Goal: Task Accomplishment & Management: Manage account settings

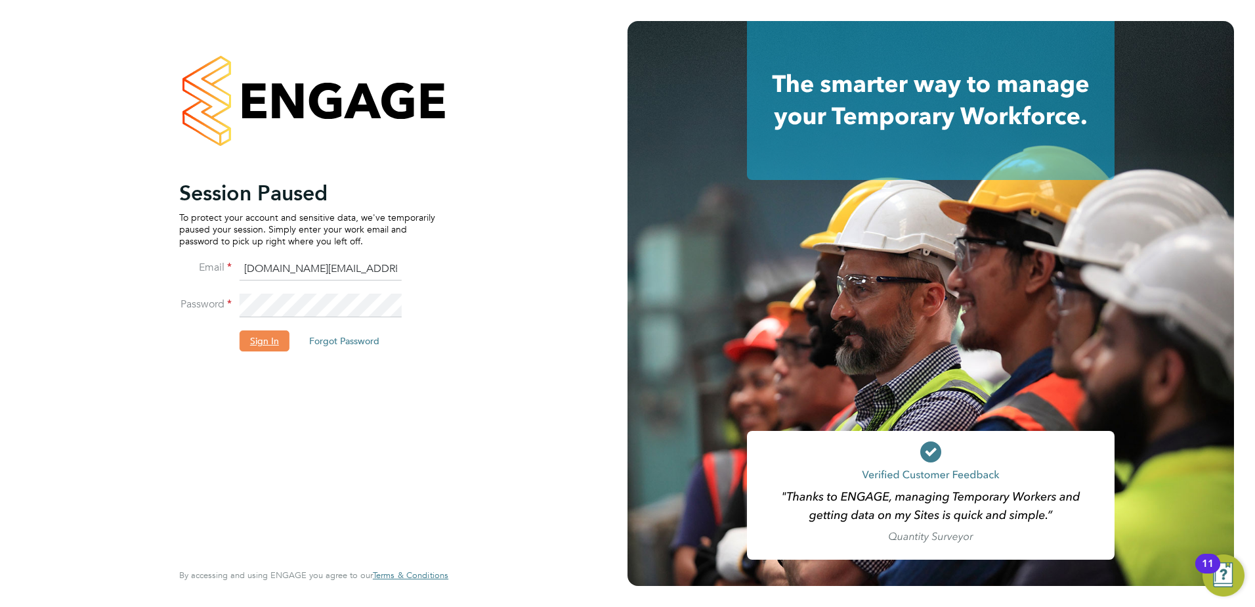
click at [265, 338] on button "Sign In" at bounding box center [265, 340] width 50 height 21
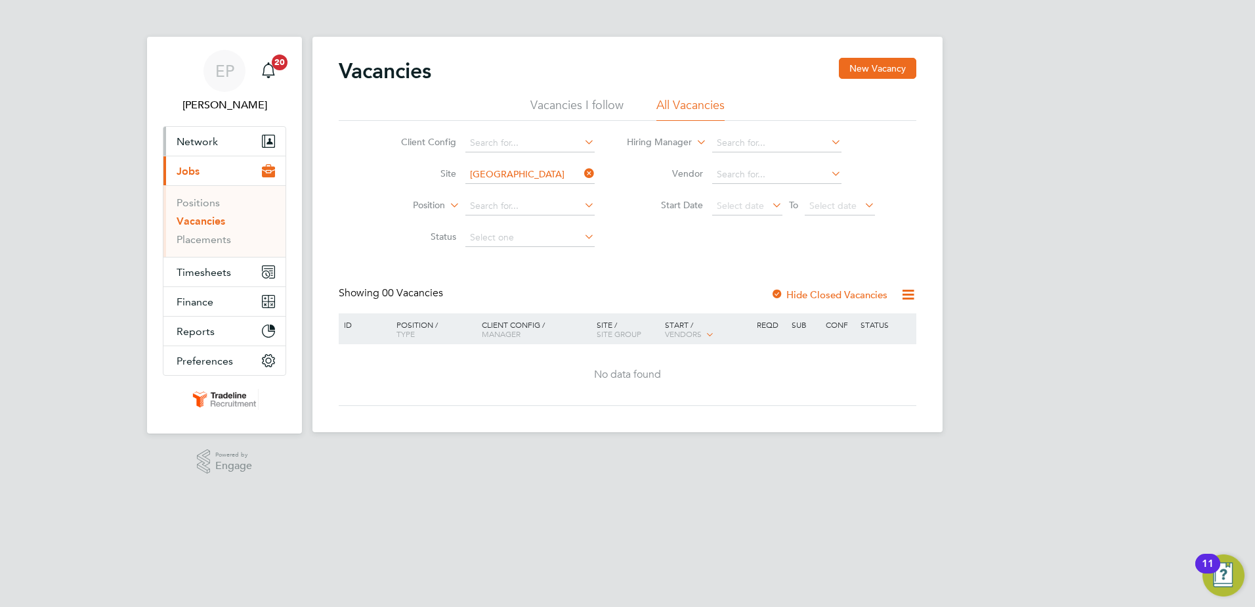
click at [221, 139] on button "Network" at bounding box center [224, 141] width 122 height 29
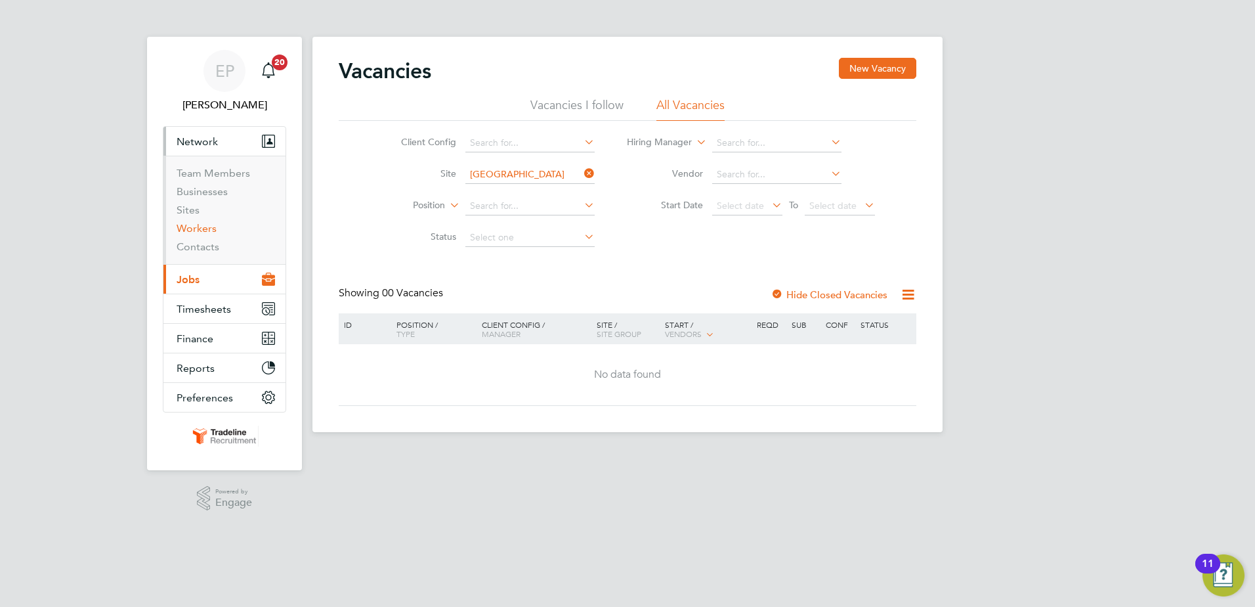
drag, startPoint x: 203, startPoint y: 228, endPoint x: 242, endPoint y: 202, distance: 47.0
click at [203, 228] on link "Workers" at bounding box center [197, 228] width 40 height 12
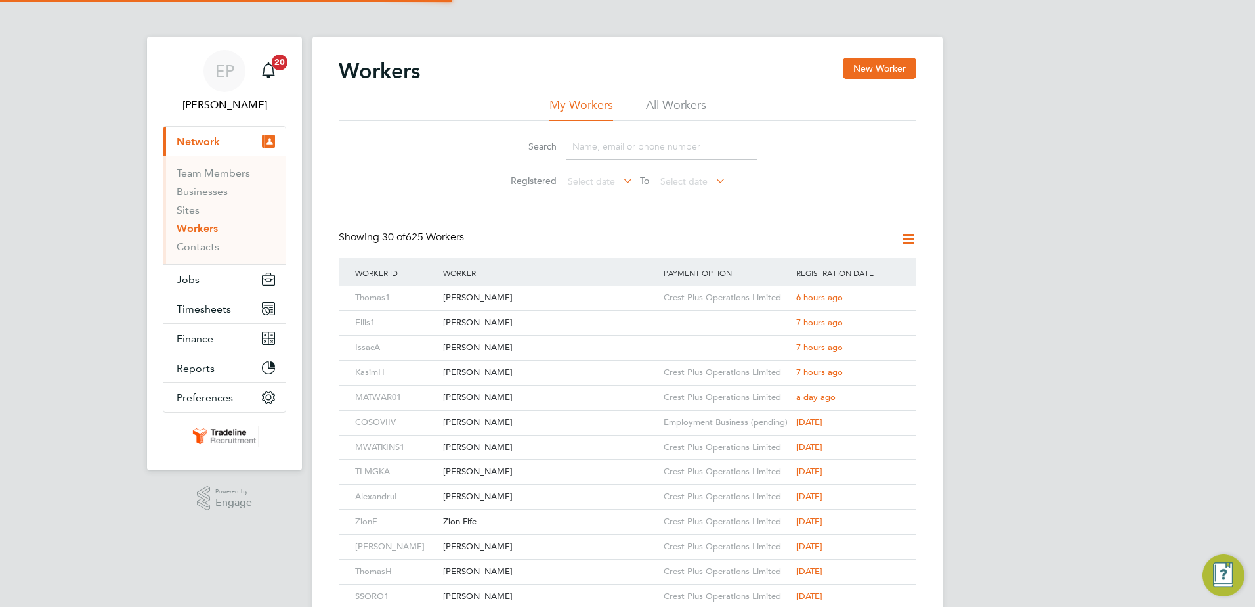
click at [629, 150] on input at bounding box center [662, 147] width 192 height 26
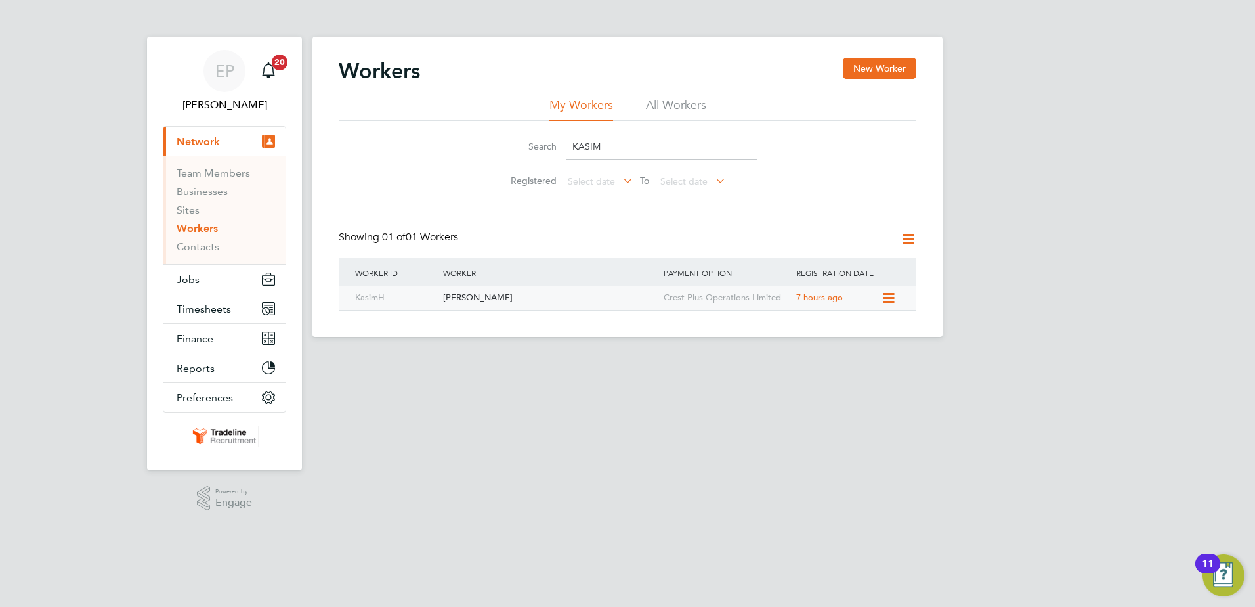
type input "KASIM"
click at [579, 303] on div "[PERSON_NAME]" at bounding box center [550, 298] width 221 height 24
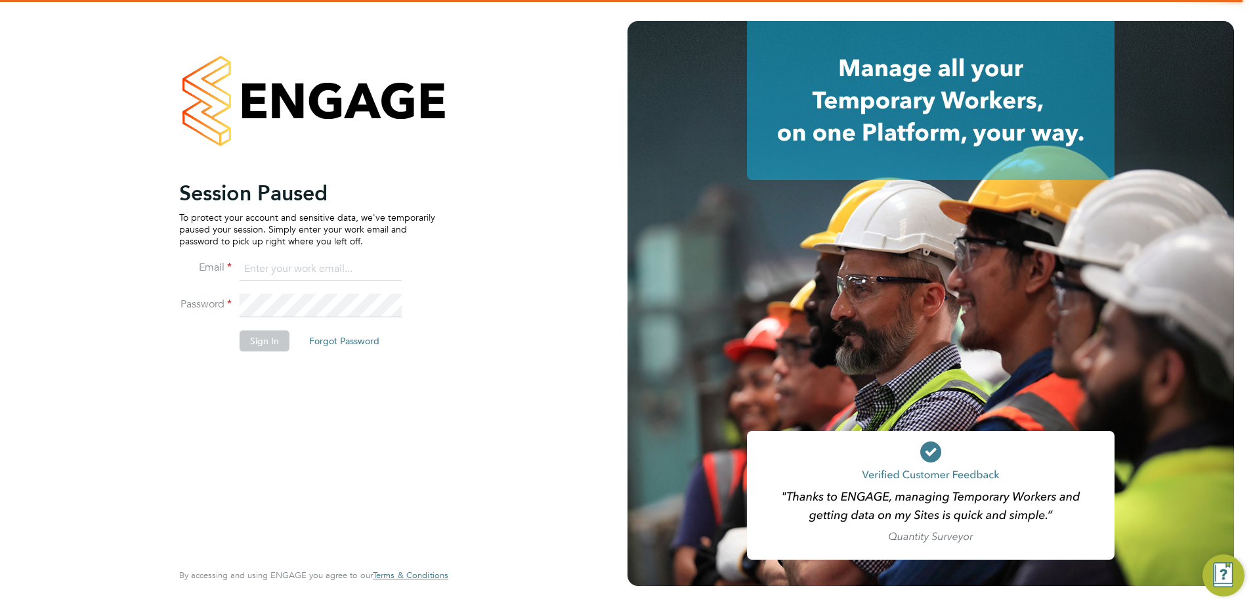
type input "ellie.page@tradelinerecruitment.co.uk"
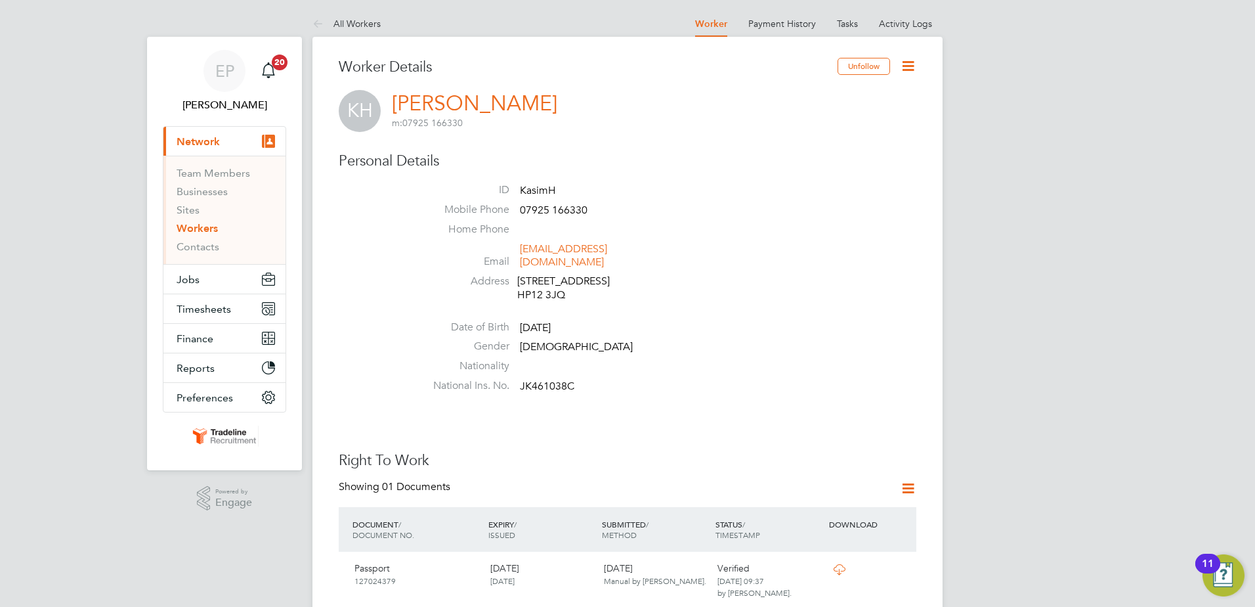
click at [909, 63] on icon at bounding box center [908, 66] width 16 height 16
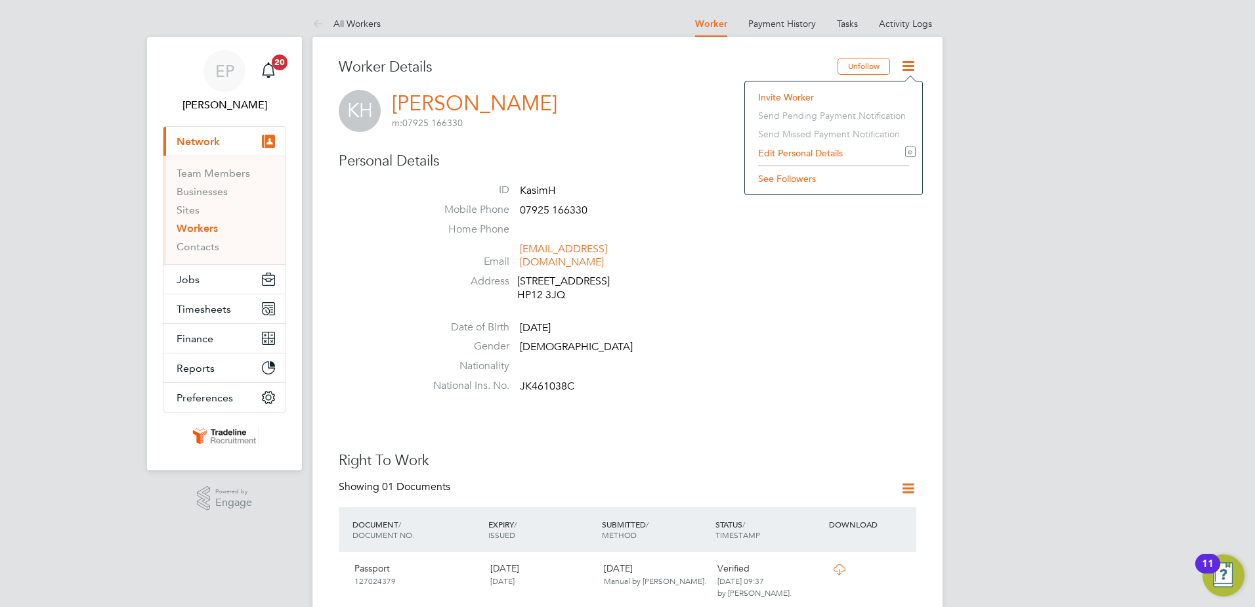
click at [798, 156] on li "Edit Personal Details e" at bounding box center [834, 153] width 164 height 18
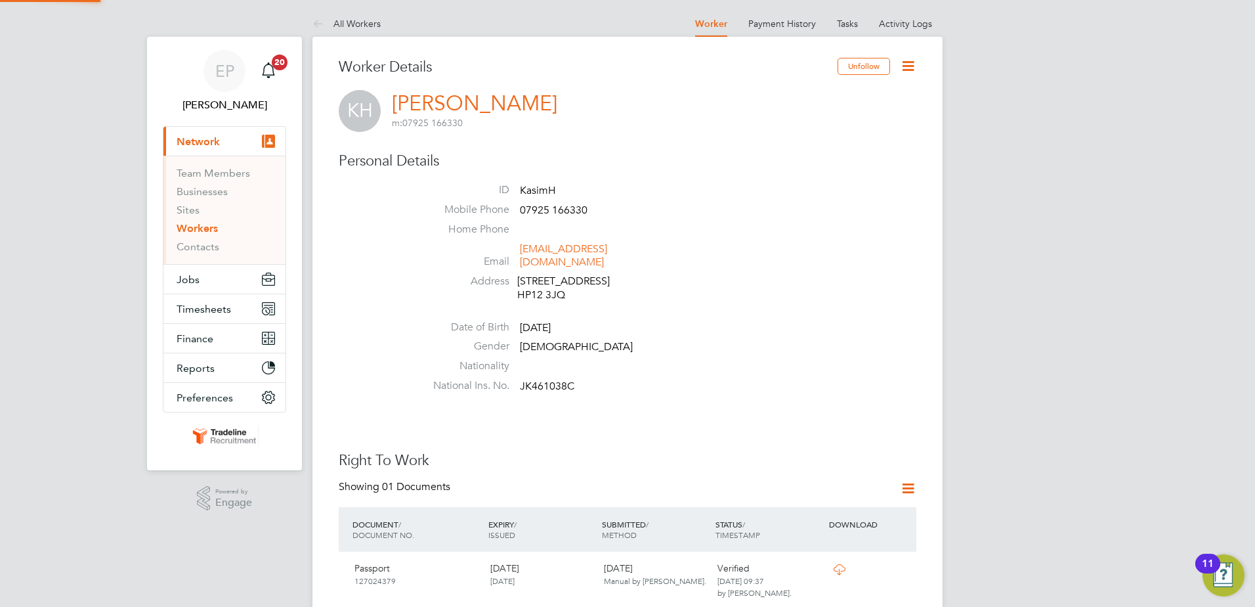
scroll to position [744, 347]
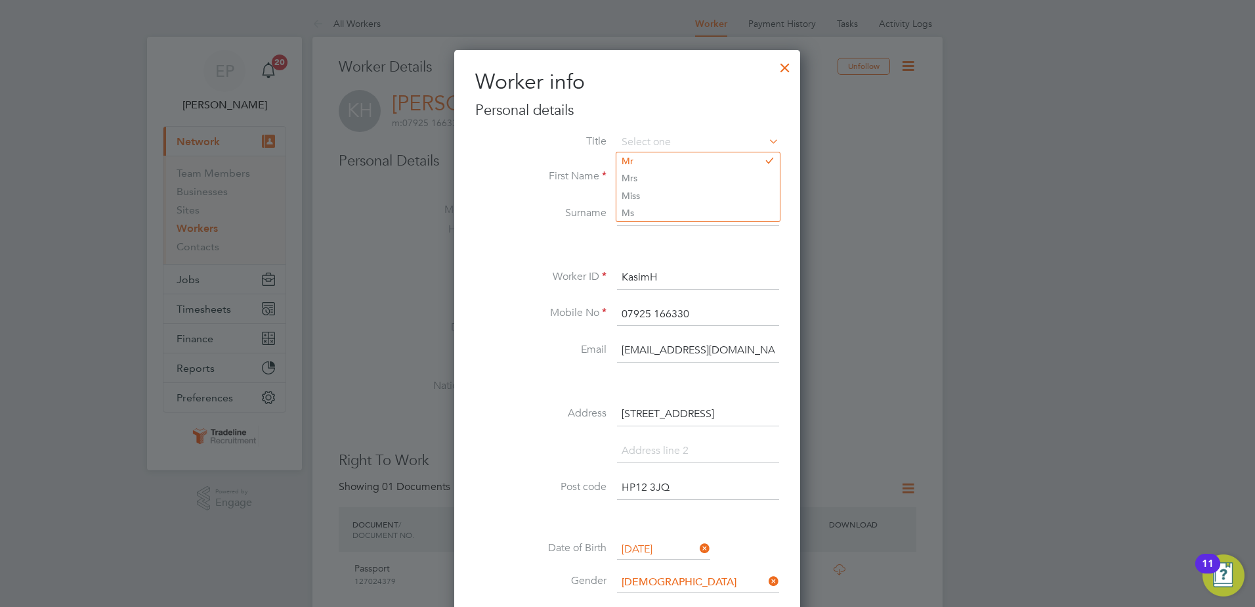
click at [529, 227] on li "Surname [PERSON_NAME]" at bounding box center [627, 220] width 304 height 37
click at [670, 142] on input at bounding box center [698, 143] width 162 height 20
click at [649, 161] on li "Mr" at bounding box center [698, 160] width 163 height 17
type input "Mr"
drag, startPoint x: 706, startPoint y: 339, endPoint x: 569, endPoint y: 362, distance: 138.4
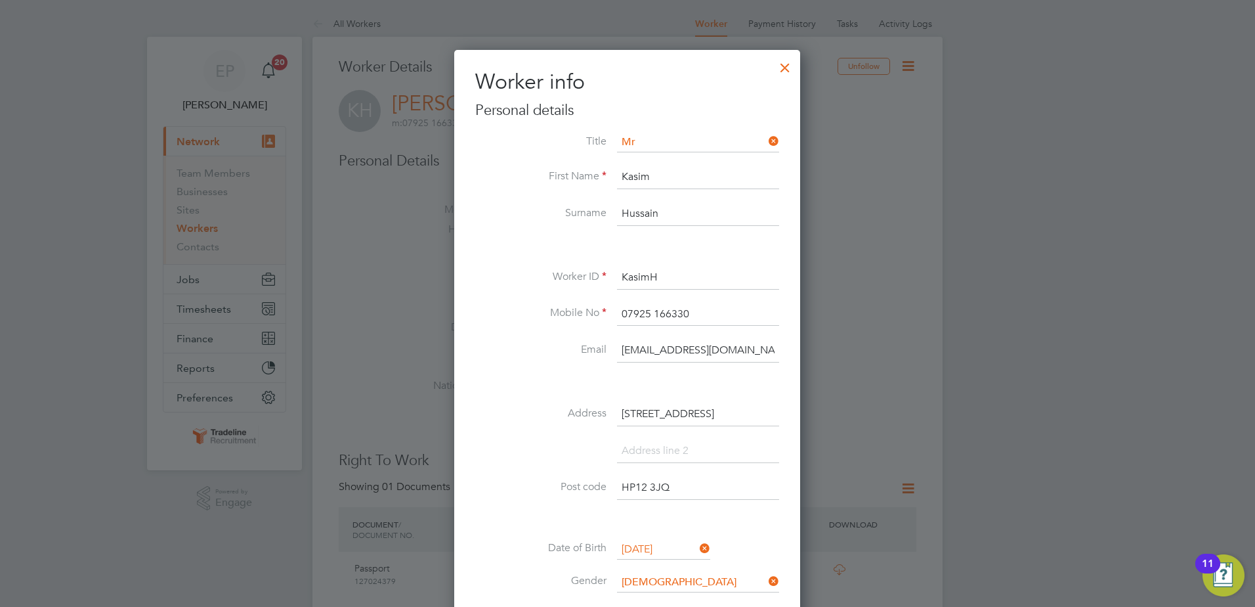
click at [569, 362] on li "Email [EMAIL_ADDRESS][DOMAIN_NAME]" at bounding box center [627, 357] width 304 height 37
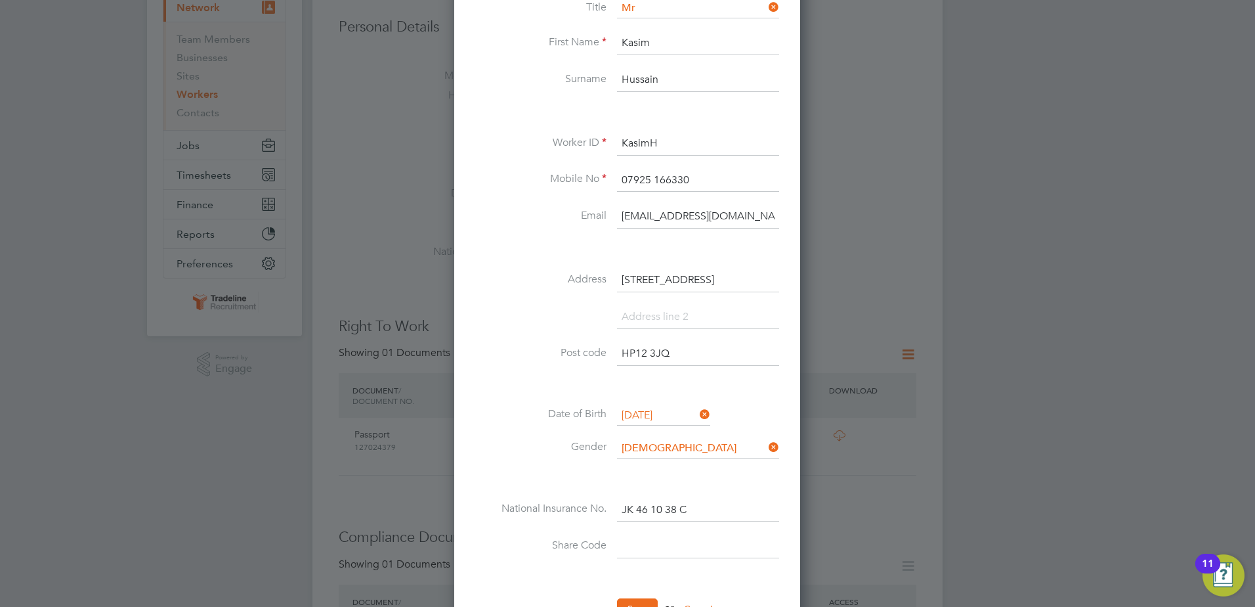
scroll to position [0, 0]
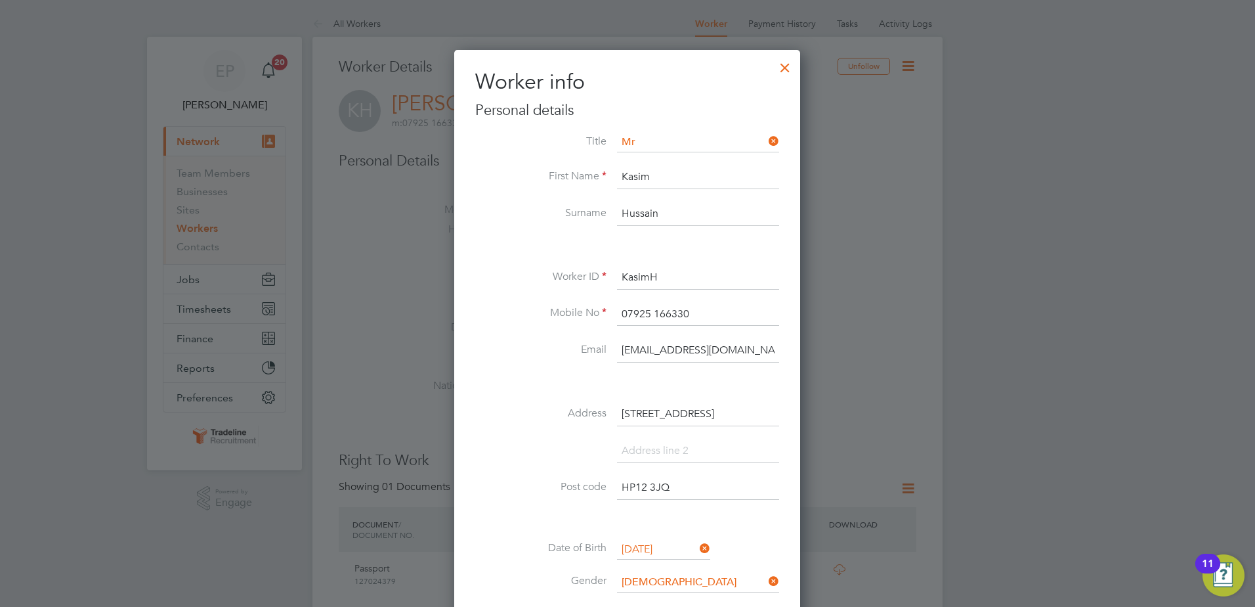
drag, startPoint x: 739, startPoint y: 345, endPoint x: 592, endPoint y: 345, distance: 147.1
click at [592, 345] on li "Email [EMAIL_ADDRESS][DOMAIN_NAME]" at bounding box center [627, 357] width 304 height 37
type input "[EMAIL_ADDRESS][DOMAIN_NAME]"
click at [642, 384] on li at bounding box center [627, 383] width 304 height 14
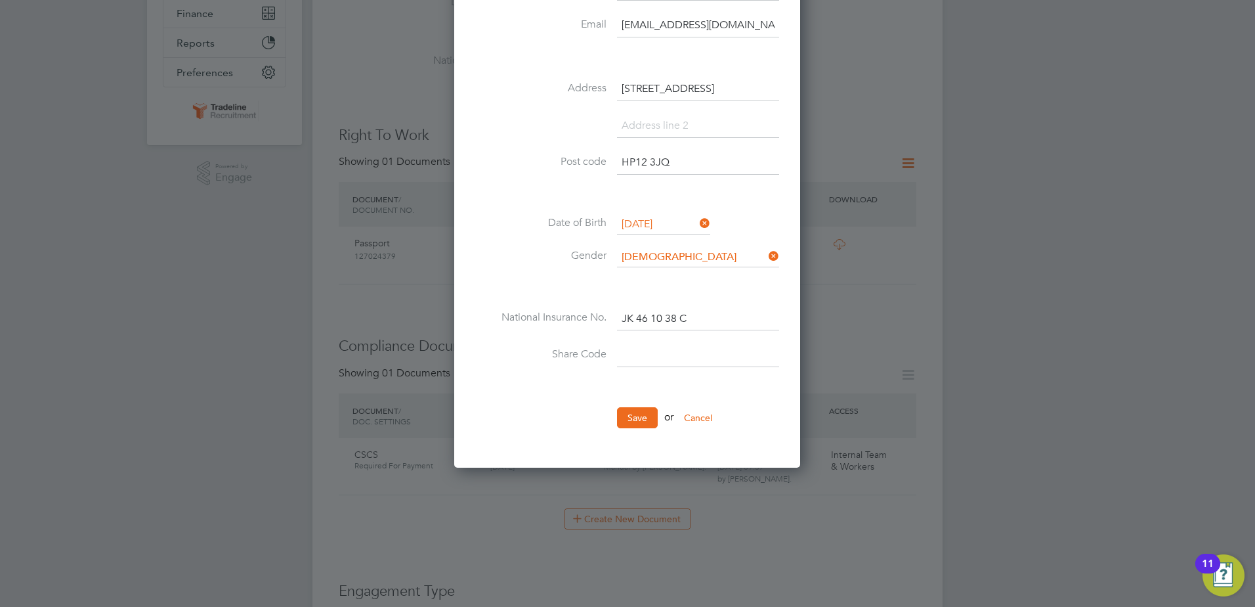
scroll to position [328, 0]
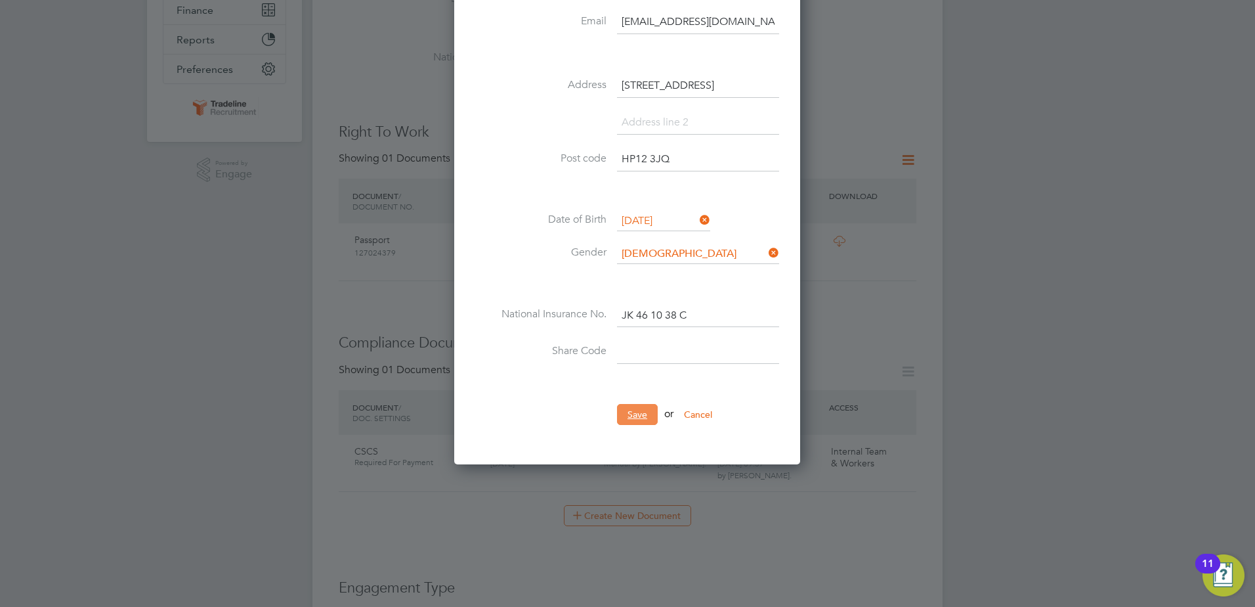
click at [631, 406] on button "Save" at bounding box center [637, 414] width 41 height 21
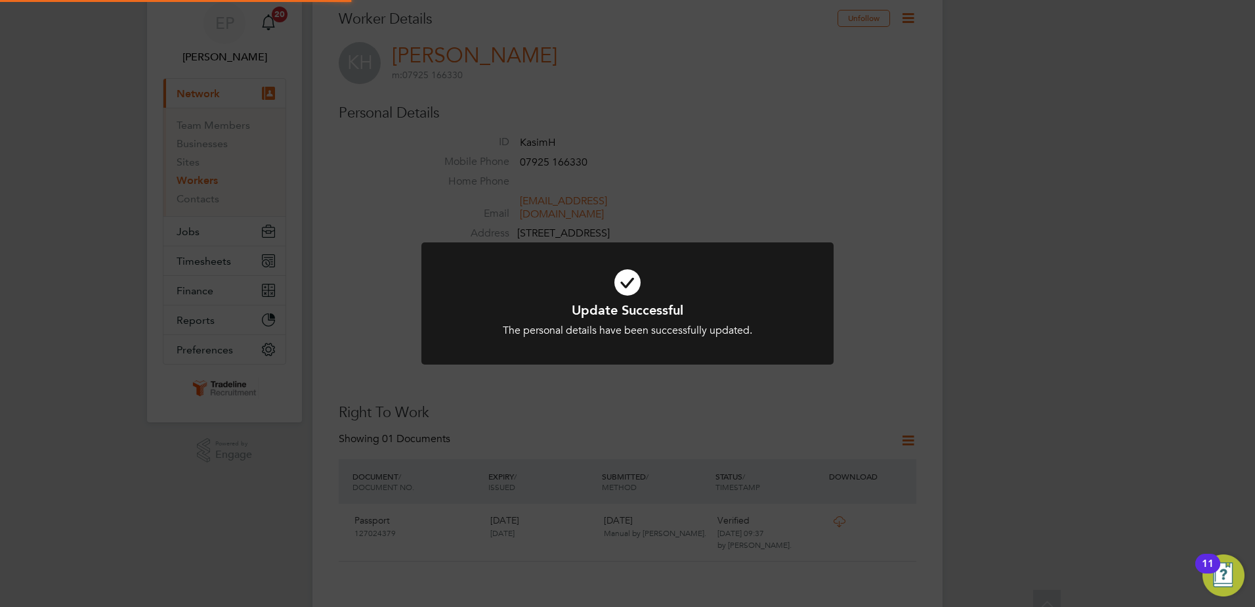
scroll to position [0, 0]
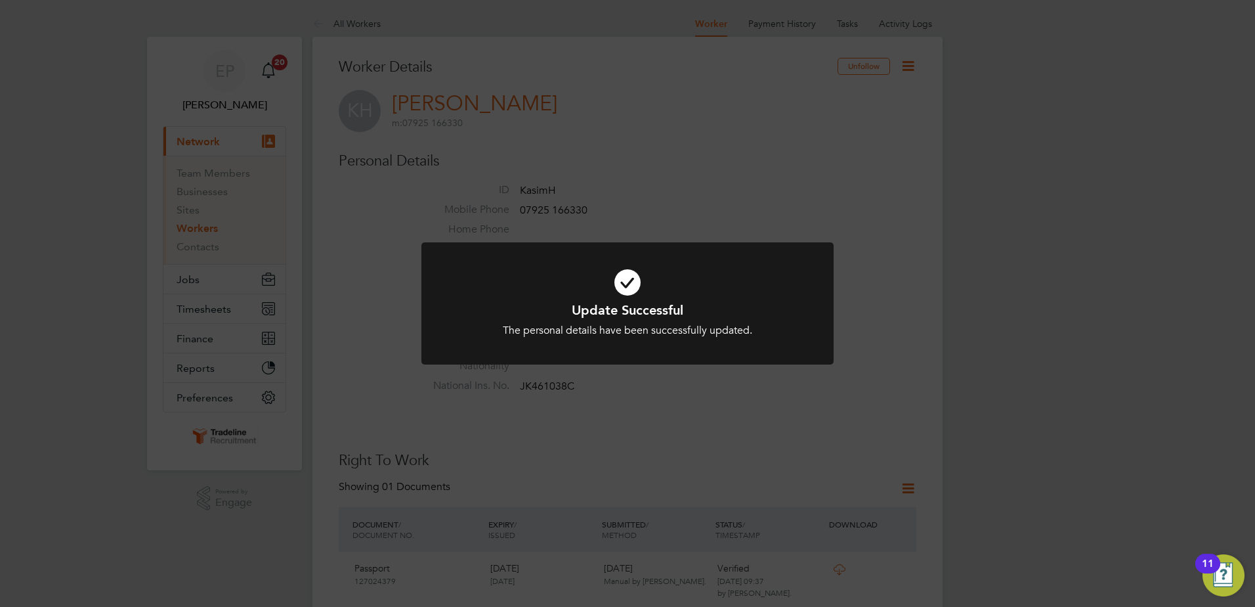
click at [649, 378] on div "Update Successful The personal details have been successfully updated. Cancel O…" at bounding box center [628, 311] width 412 height 139
